Goal: Check status: Check status

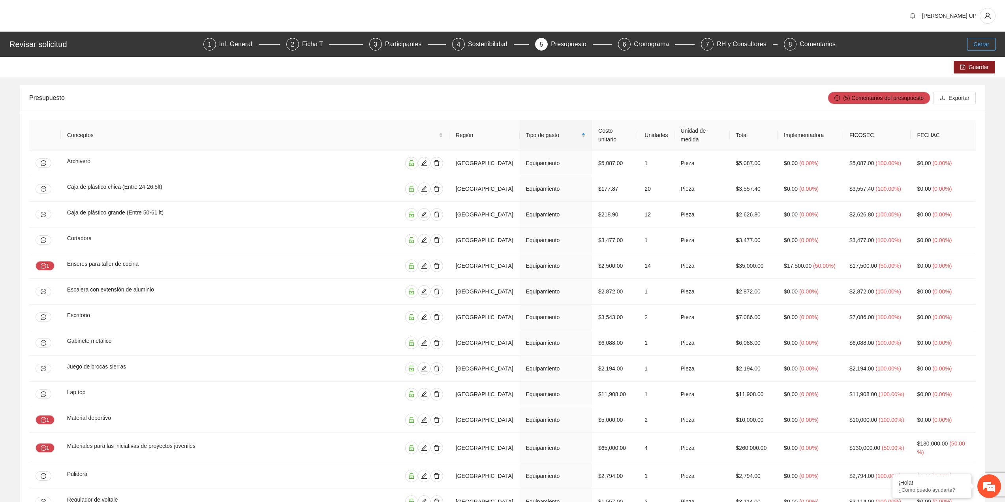
click at [600, 41] on span "Cerrar" at bounding box center [981, 44] width 16 height 9
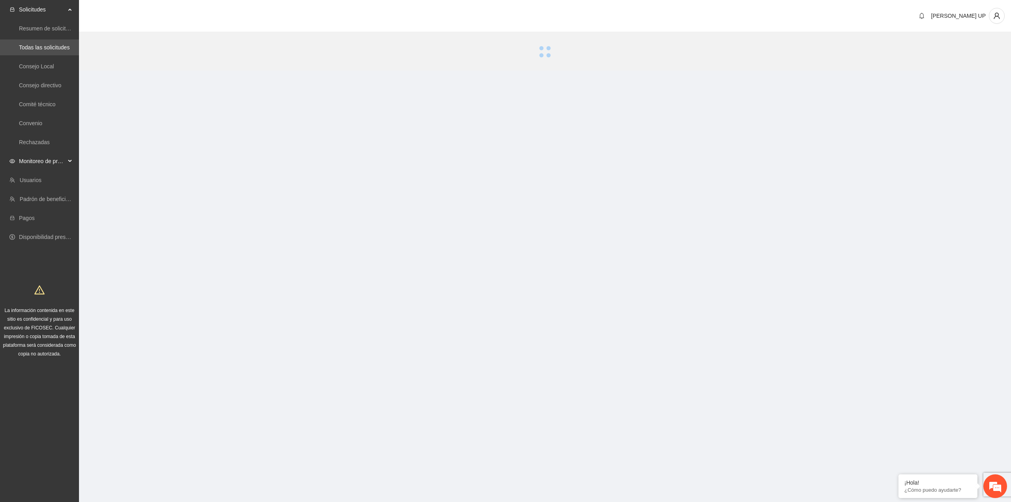
click at [49, 163] on span "Monitoreo de proyectos" at bounding box center [42, 161] width 47 height 16
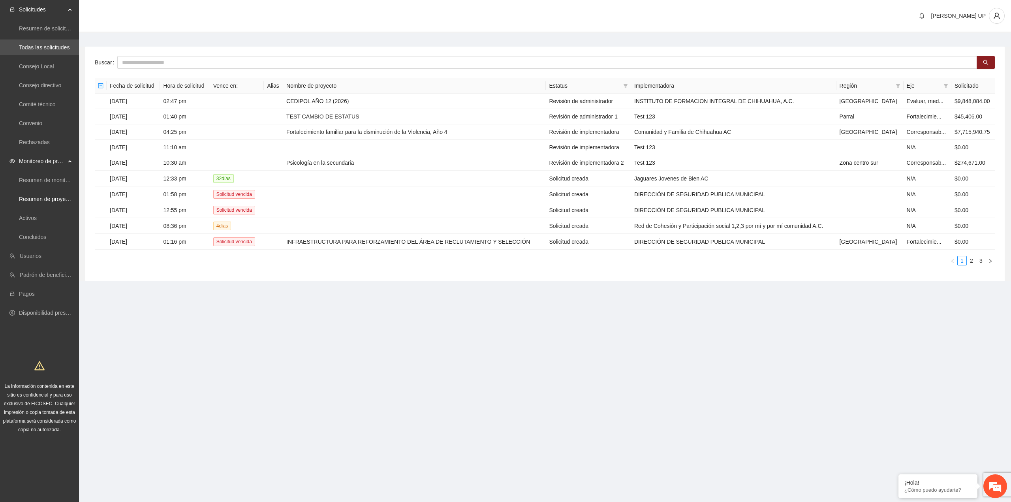
click at [50, 210] on ul "Resumen de monitoreo Resumen de proyectos aprobados Activos Concluidos" at bounding box center [39, 209] width 79 height 76
click at [37, 215] on link "Activos" at bounding box center [28, 218] width 18 height 6
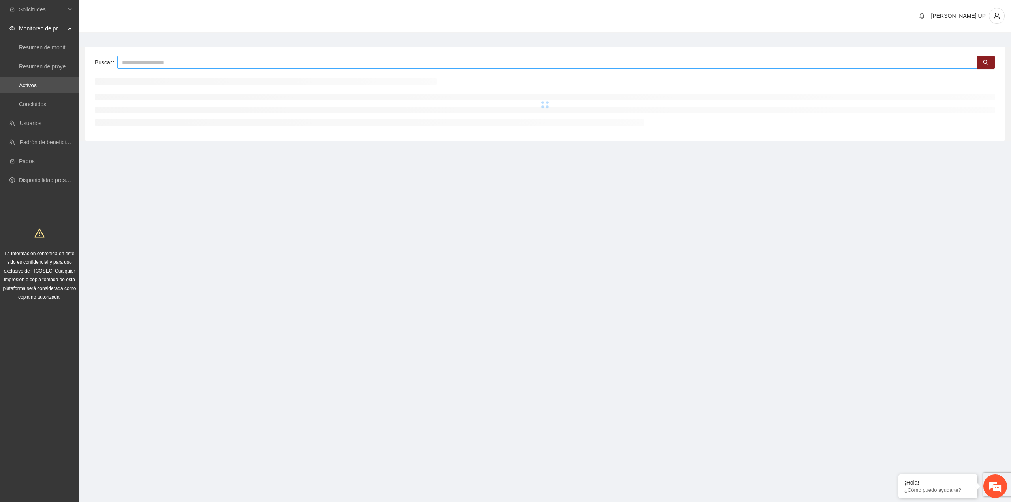
click at [167, 65] on input "text" at bounding box center [547, 62] width 860 height 13
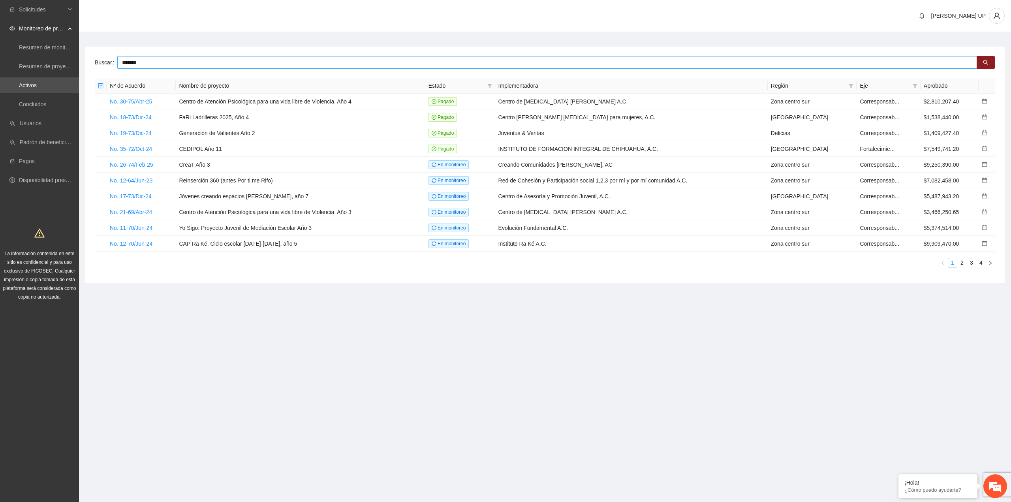
type input "*******"
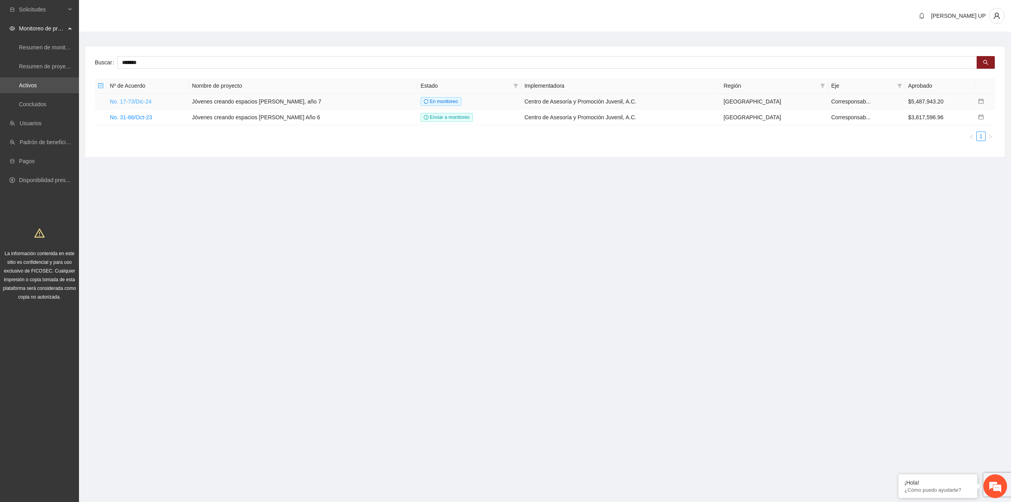
click at [127, 100] on link "No. 17-73/Dic-24" at bounding box center [131, 101] width 42 height 6
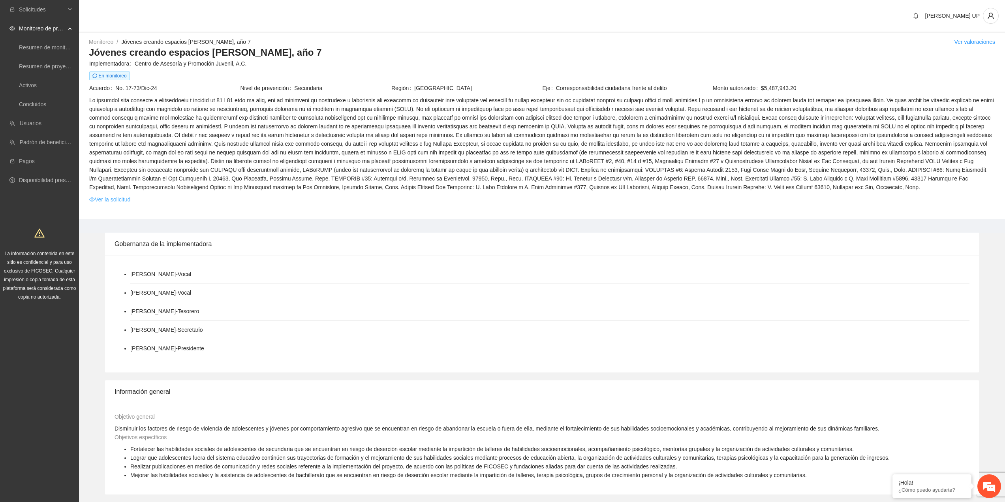
click at [119, 196] on link "Ver la solicitud" at bounding box center [109, 199] width 41 height 9
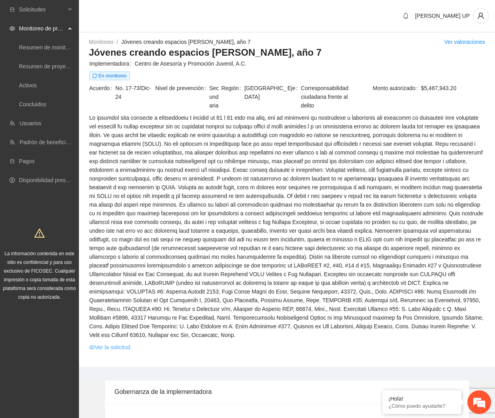
click at [124, 274] on link "Ver la solicitud" at bounding box center [109, 347] width 41 height 9
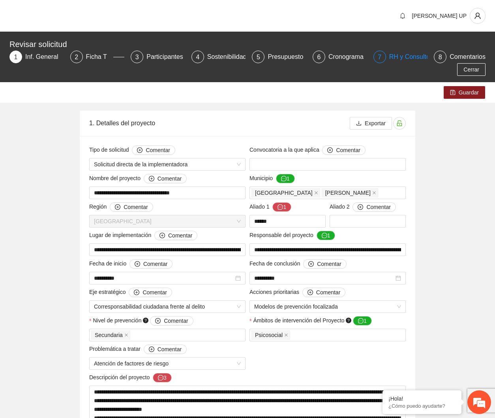
click at [406, 55] on div "RH y Consultores" at bounding box center [417, 57] width 56 height 13
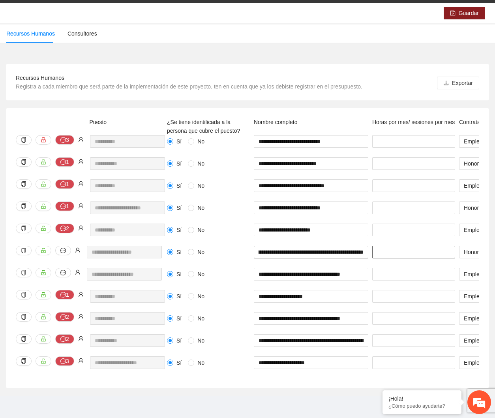
scroll to position [0, 47]
drag, startPoint x: 336, startPoint y: 245, endPoint x: 390, endPoint y: 249, distance: 54.6
